Goal: Task Accomplishment & Management: Complete application form

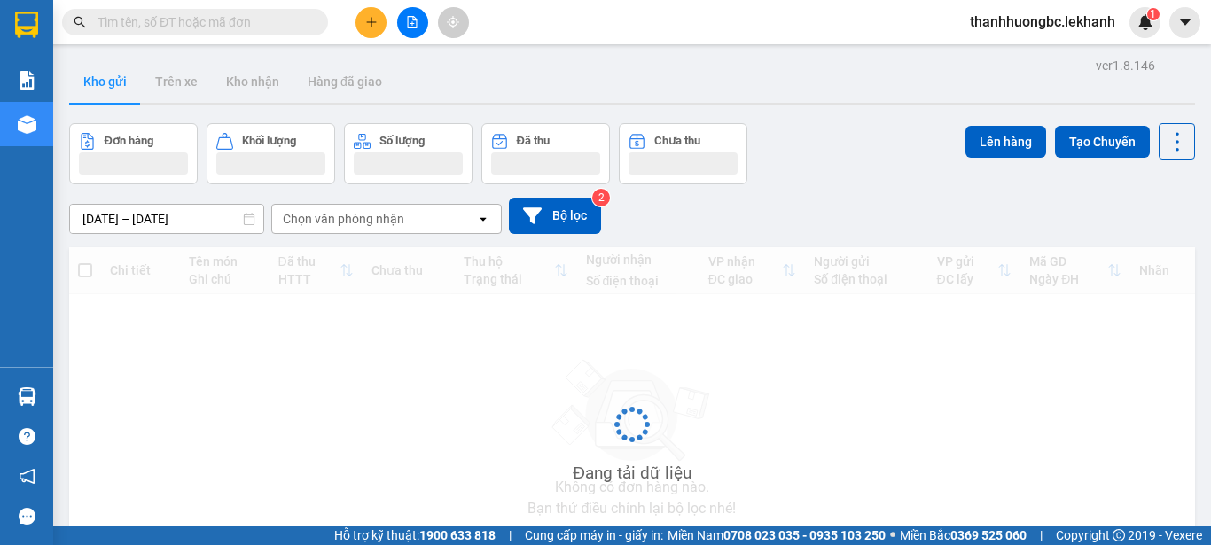
click at [266, 21] on input "text" at bounding box center [202, 22] width 209 height 20
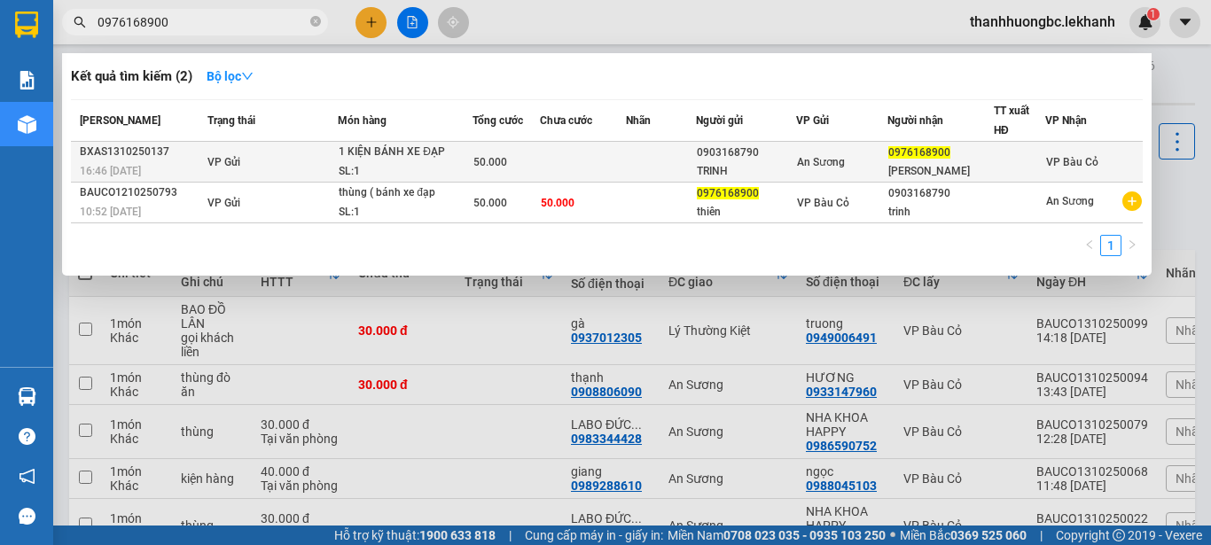
type input "0976168900"
click at [258, 157] on td "VP Gửi" at bounding box center [271, 162] width 136 height 41
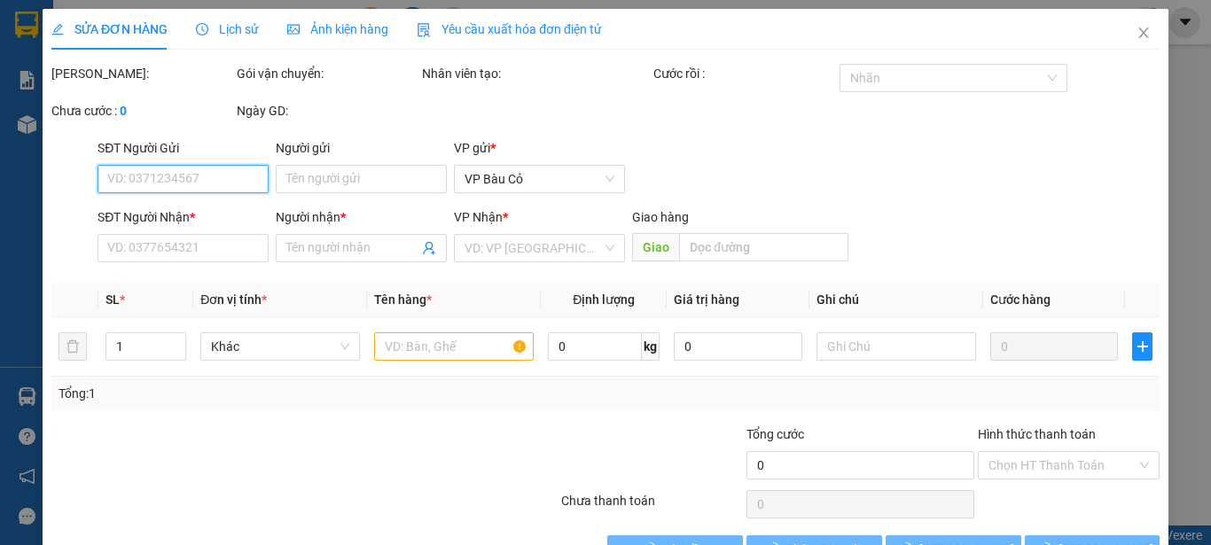
type input "0903168790"
type input "TRINH"
type input "0976168900"
type input "[PERSON_NAME]"
type input "50.000"
